Goal: Information Seeking & Learning: Check status

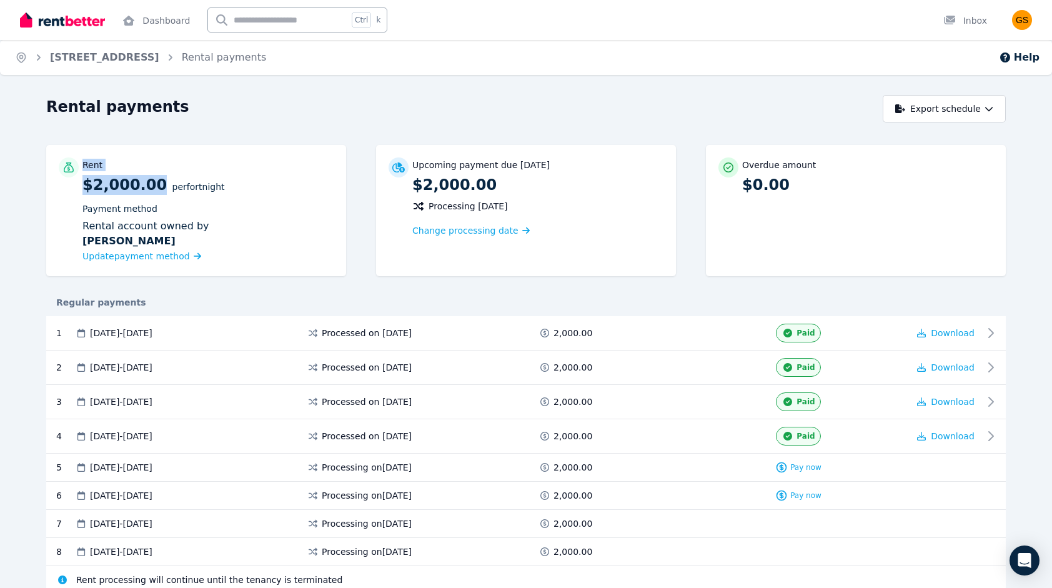
drag, startPoint x: 151, startPoint y: 184, endPoint x: 45, endPoint y: 177, distance: 106.5
click at [45, 177] on div "Rental payments Export schedule Rent $2,000.00 per Fortnight Payment method Ren…" at bounding box center [526, 367] width 1052 height 544
drag, startPoint x: 279, startPoint y: 223, endPoint x: 219, endPoint y: 213, distance: 61.4
click at [274, 222] on div "Rental account owned by [PERSON_NAME]" at bounding box center [207, 234] width 251 height 30
drag, startPoint x: 176, startPoint y: 188, endPoint x: 195, endPoint y: 186, distance: 19.5
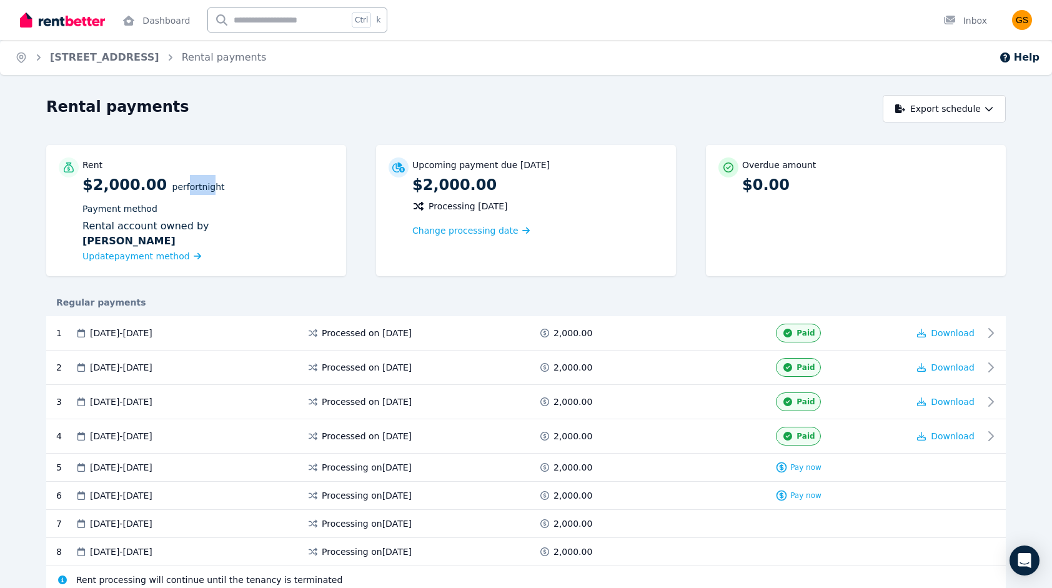
click at [195, 186] on span "per Fortnight" at bounding box center [198, 187] width 52 height 10
drag, startPoint x: 195, startPoint y: 186, endPoint x: 262, endPoint y: 223, distance: 76.9
click at [262, 223] on div "Rental account owned by [PERSON_NAME]" at bounding box center [207, 234] width 251 height 30
click at [104, 62] on link "[STREET_ADDRESS]" at bounding box center [104, 57] width 109 height 12
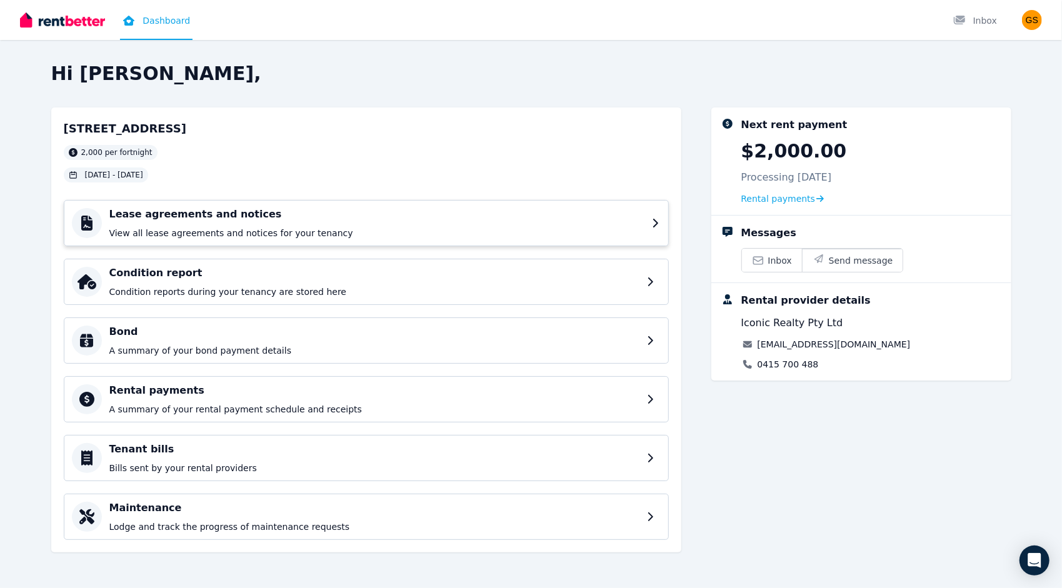
click at [372, 215] on h4 "Lease agreements and notices" at bounding box center [376, 214] width 535 height 15
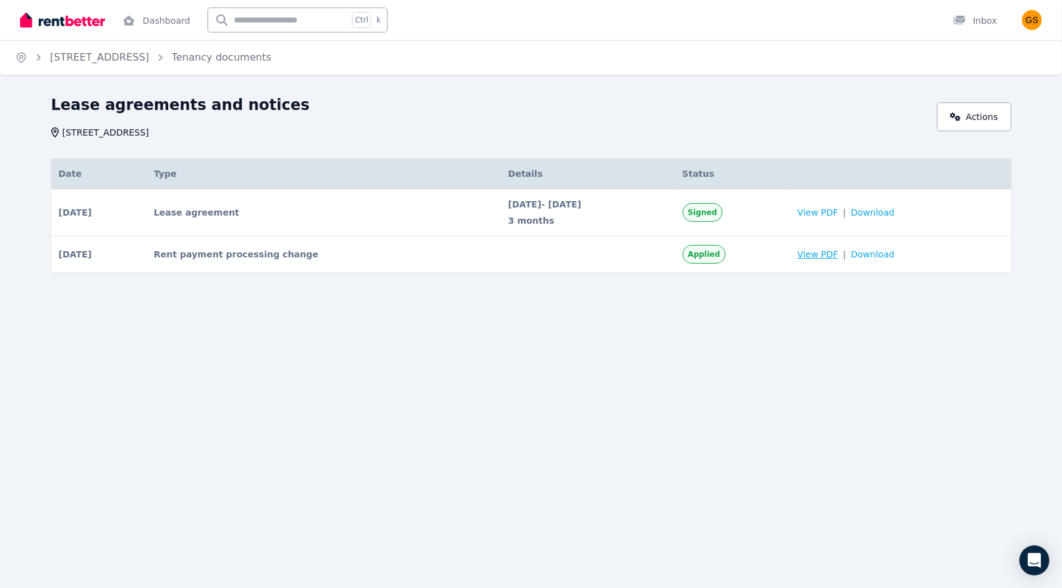
click at [826, 254] on span "View PDF" at bounding box center [817, 254] width 41 height 12
drag, startPoint x: 476, startPoint y: 221, endPoint x: 545, endPoint y: 226, distance: 68.9
click at [545, 226] on td "[DATE] - [DATE] 3 months" at bounding box center [588, 212] width 174 height 47
drag, startPoint x: 545, startPoint y: 226, endPoint x: 524, endPoint y: 220, distance: 21.5
click at [521, 222] on span "3 months" at bounding box center [587, 220] width 159 height 12
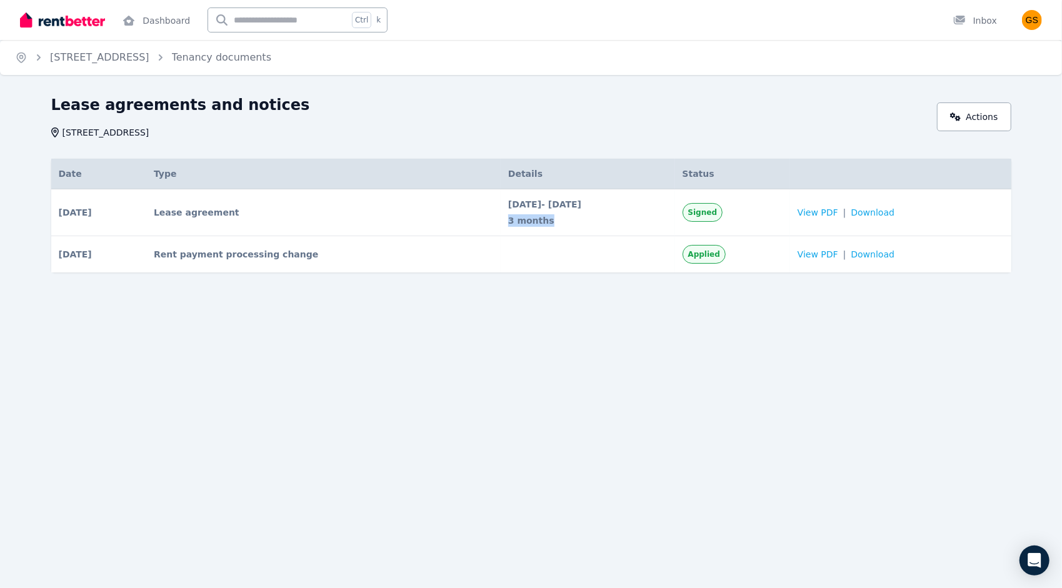
drag, startPoint x: 538, startPoint y: 201, endPoint x: 569, endPoint y: 204, distance: 30.7
click at [569, 204] on span "[DATE] - [DATE]" at bounding box center [587, 204] width 159 height 12
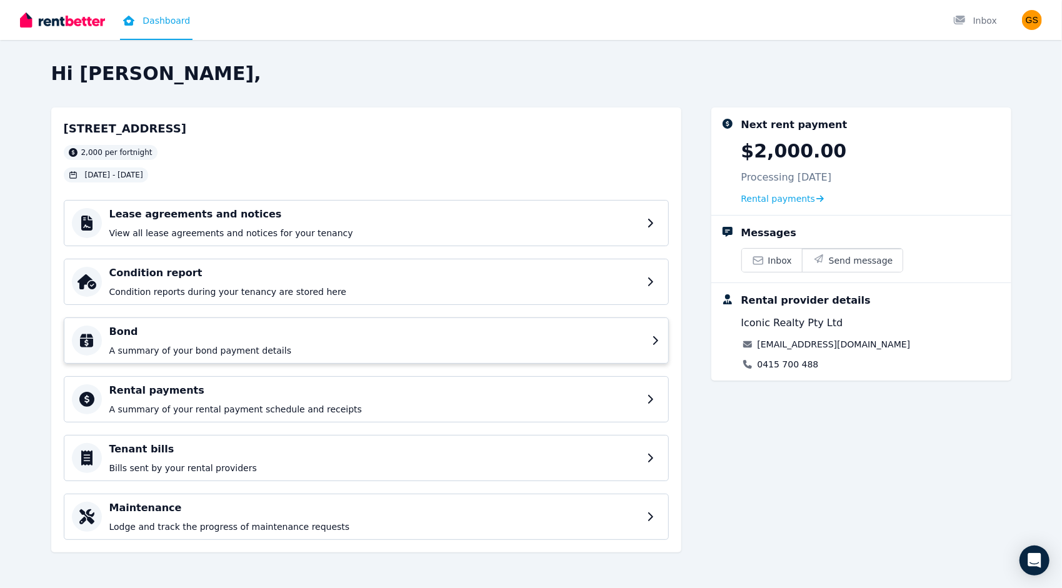
click at [381, 342] on div "Bond A summary of your bond payment details" at bounding box center [376, 340] width 535 height 32
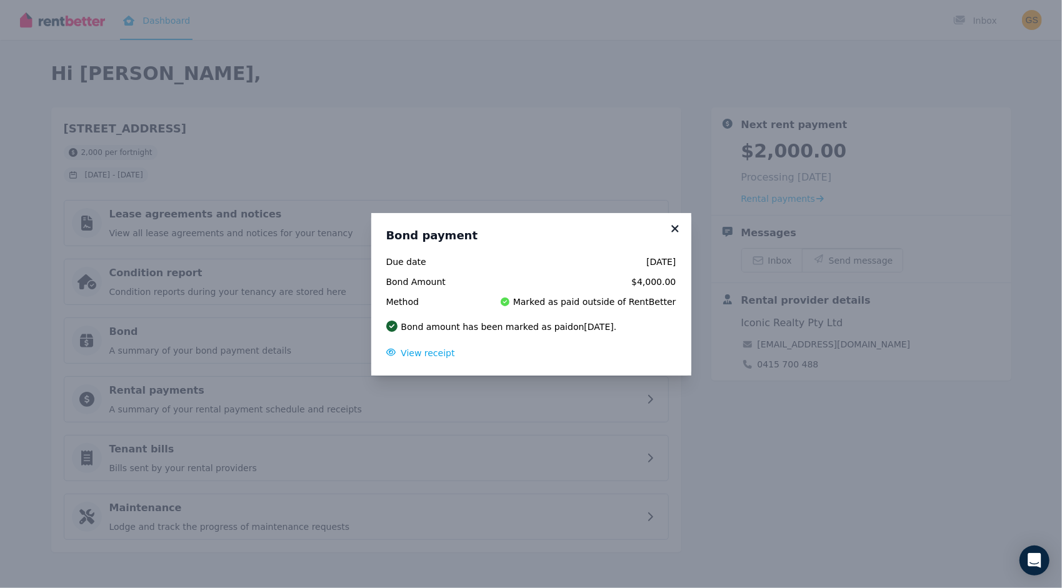
click at [674, 224] on icon at bounding box center [675, 228] width 12 height 11
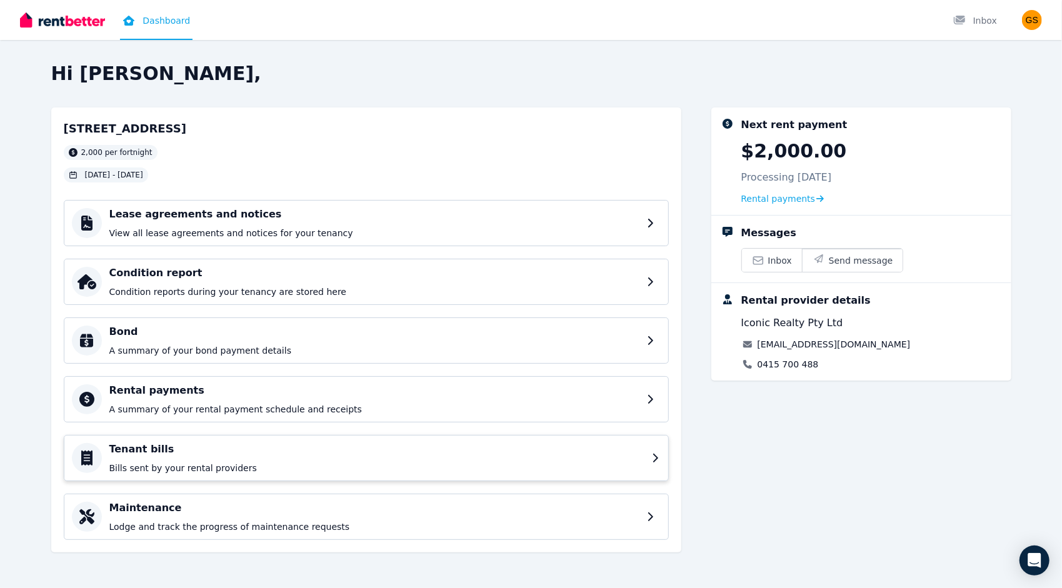
click at [612, 471] on p "Bills sent by your rental providers" at bounding box center [376, 468] width 535 height 12
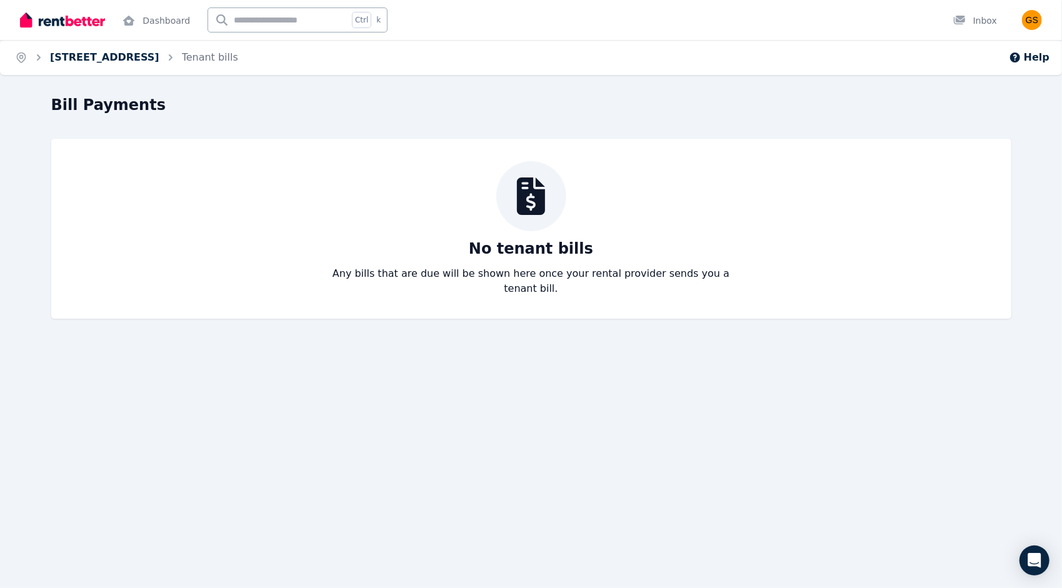
click at [89, 62] on link "[STREET_ADDRESS]" at bounding box center [104, 57] width 109 height 12
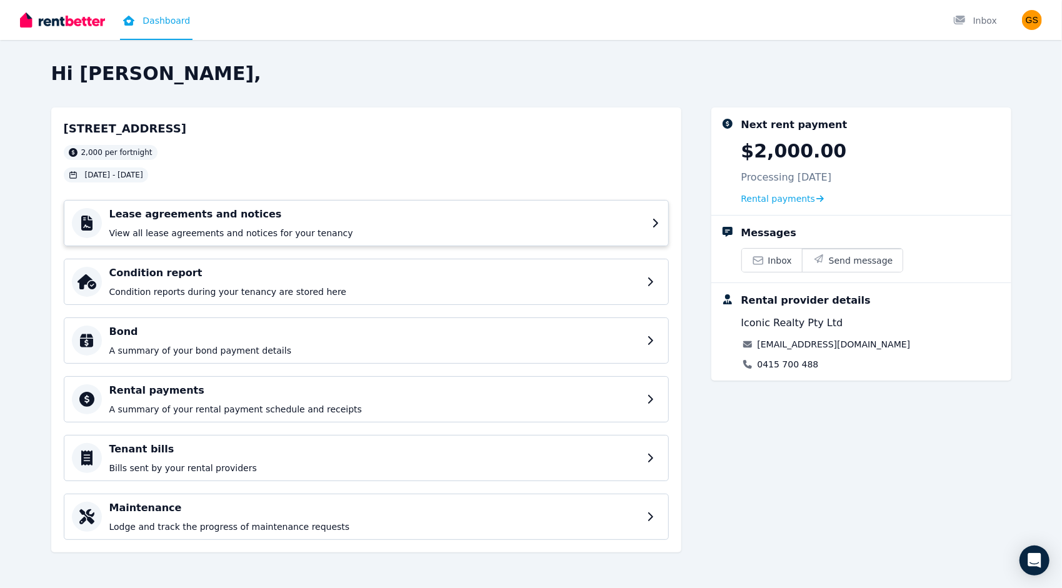
click at [208, 230] on p "View all lease agreements and notices for your tenancy" at bounding box center [376, 233] width 535 height 12
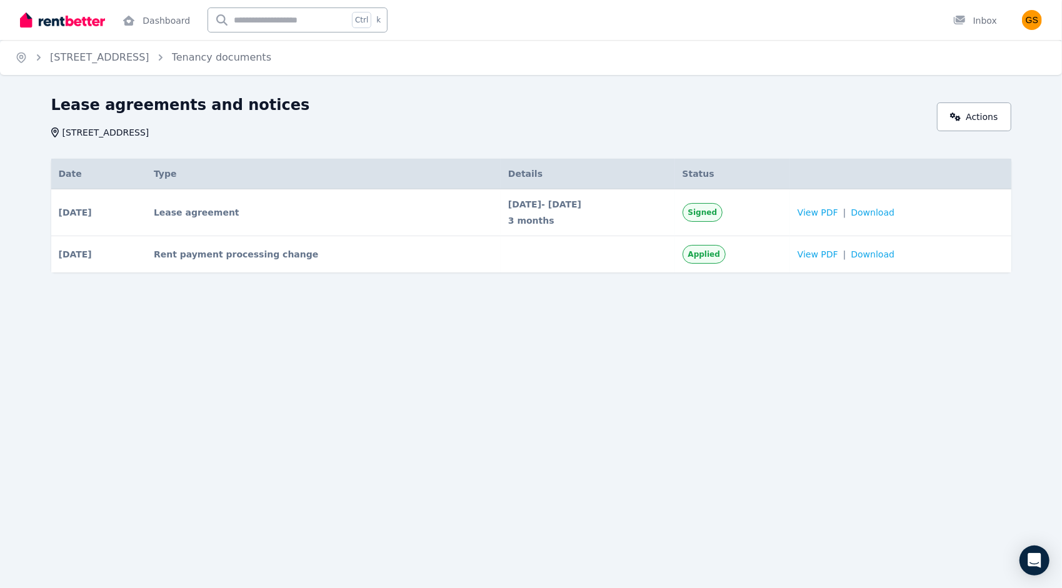
click at [81, 66] on ol "Home 6/245 Old South Head Rd, Bondi Tenancy documents" at bounding box center [143, 57] width 286 height 35
click at [86, 54] on link "[STREET_ADDRESS]" at bounding box center [99, 57] width 99 height 12
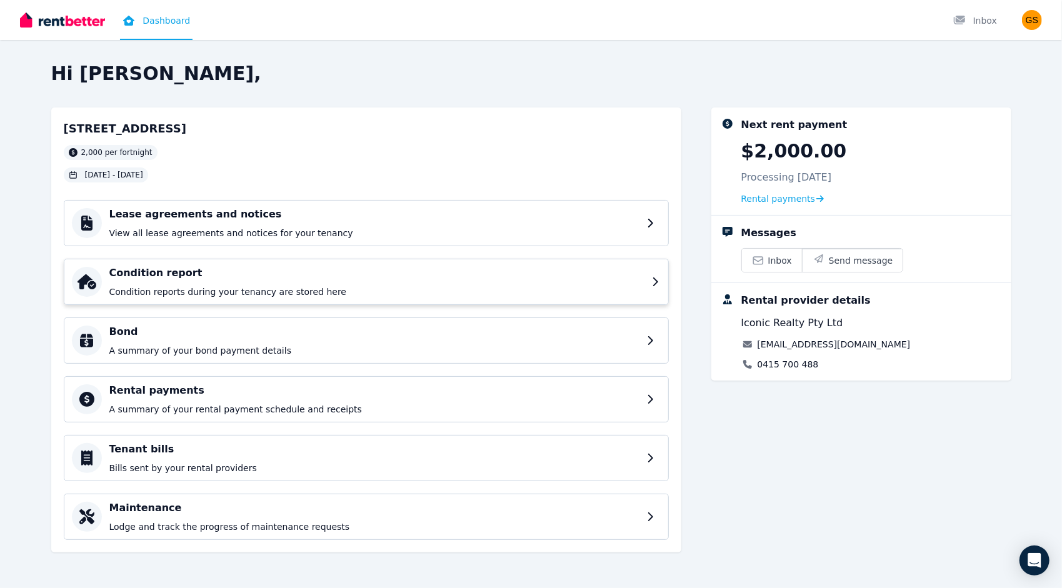
click at [279, 286] on p "Condition reports during your tenancy are stored here" at bounding box center [376, 292] width 535 height 12
click at [269, 394] on h4 "Rental payments" at bounding box center [376, 390] width 535 height 15
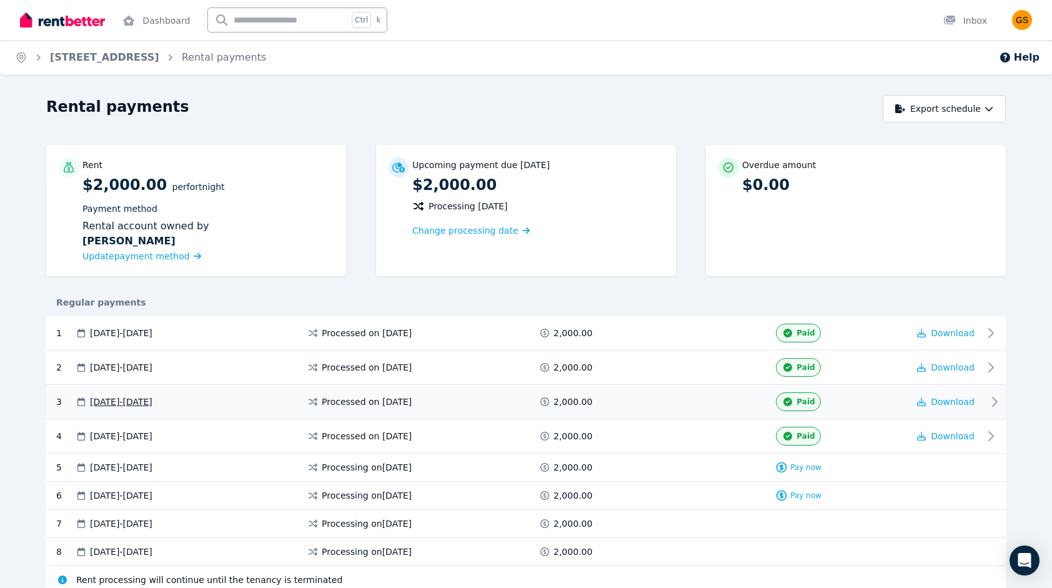
scroll to position [47, 0]
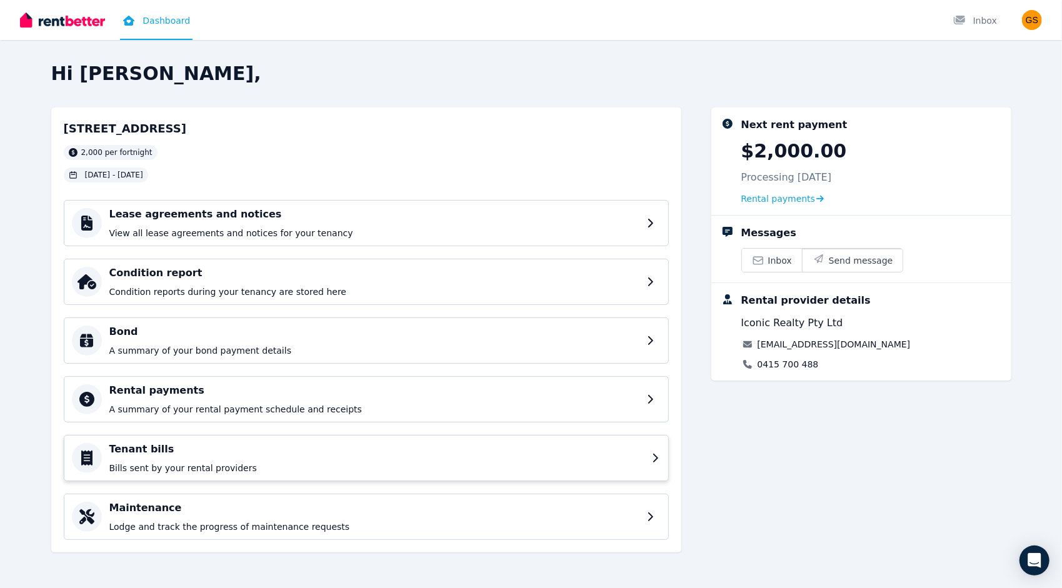
click at [477, 453] on h4 "Tenant bills" at bounding box center [376, 449] width 535 height 15
click at [227, 353] on p "A summary of your bond payment details" at bounding box center [376, 350] width 535 height 12
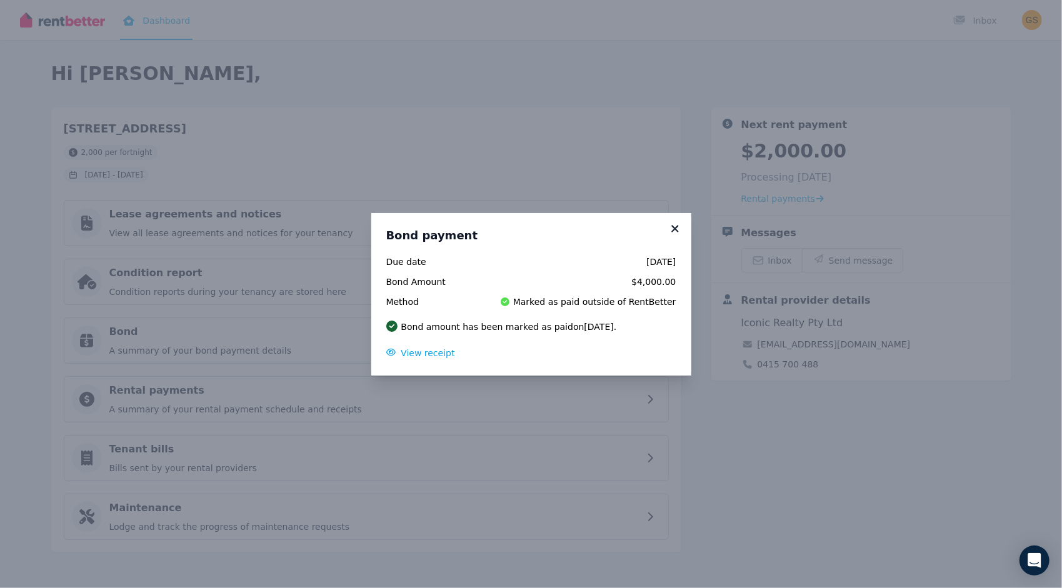
click at [679, 226] on icon at bounding box center [675, 228] width 12 height 11
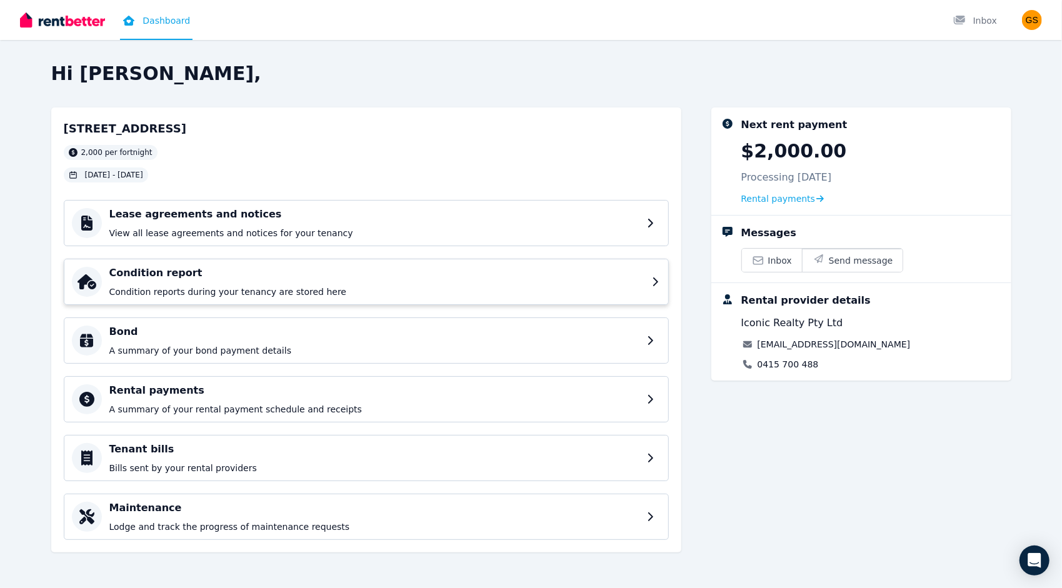
click at [455, 297] on div "Condition report Condition reports during your tenancy are stored here" at bounding box center [366, 282] width 605 height 46
click at [298, 227] on p "View all lease agreements and notices for your tenancy" at bounding box center [376, 233] width 535 height 12
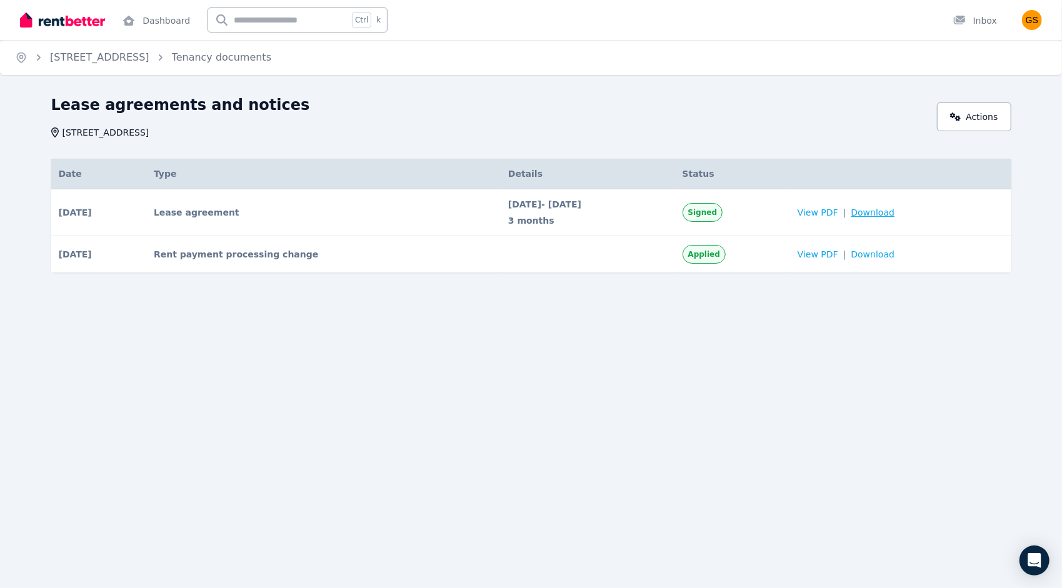
click at [876, 212] on span "Download" at bounding box center [873, 212] width 44 height 12
